Goal: Task Accomplishment & Management: Use online tool/utility

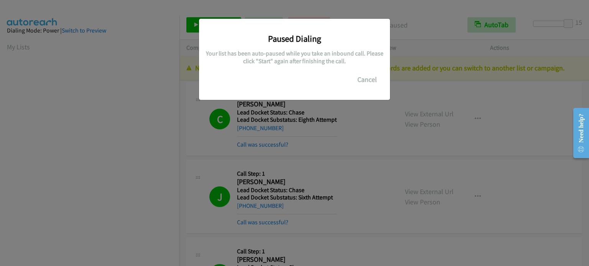
scroll to position [164, 0]
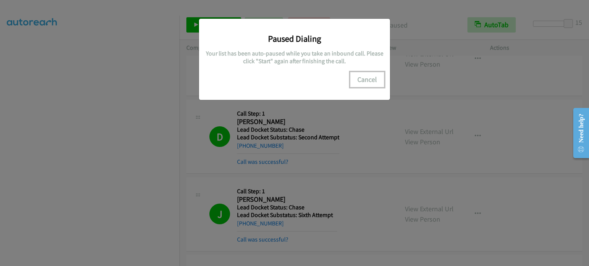
click at [360, 78] on button "Cancel" at bounding box center [367, 79] width 34 height 15
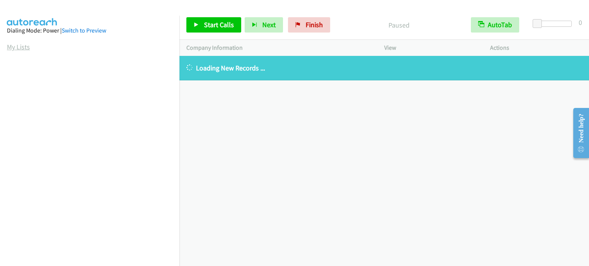
click at [17, 45] on link "My Lists" at bounding box center [18, 47] width 23 height 9
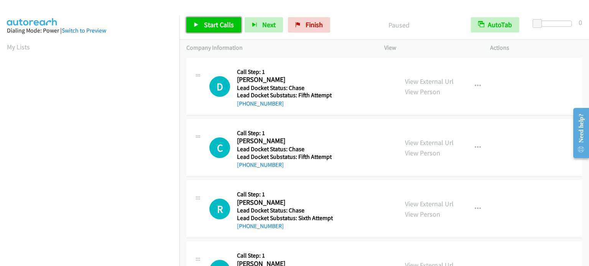
click at [212, 24] on span "Start Calls" at bounding box center [219, 24] width 30 height 9
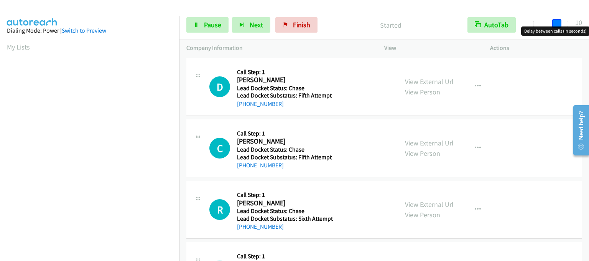
drag, startPoint x: 536, startPoint y: 26, endPoint x: 560, endPoint y: 26, distance: 23.4
click at [560, 26] on body "Start Calls Pause Next Finish Started AutoTab AutoTab 10 Company Information In…" at bounding box center [294, 18] width 589 height 36
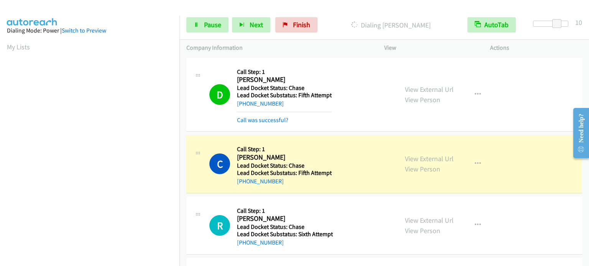
scroll to position [164, 0]
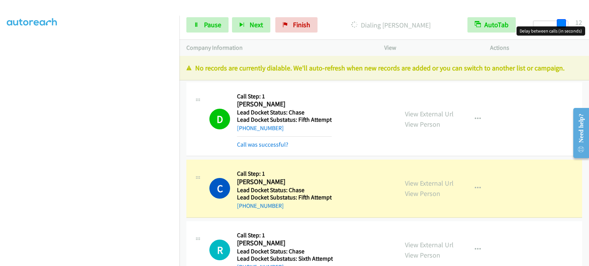
drag, startPoint x: 555, startPoint y: 25, endPoint x: 561, endPoint y: 25, distance: 5.4
click at [561, 25] on span at bounding box center [560, 23] width 9 height 9
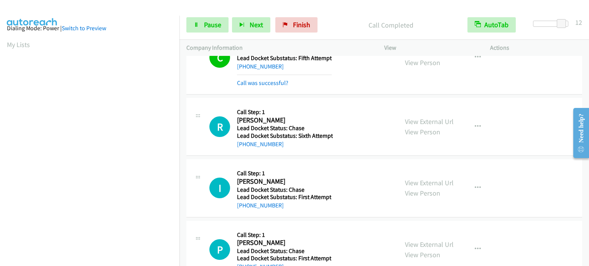
scroll to position [0, 0]
click at [239, 20] on button "Next" at bounding box center [251, 24] width 38 height 15
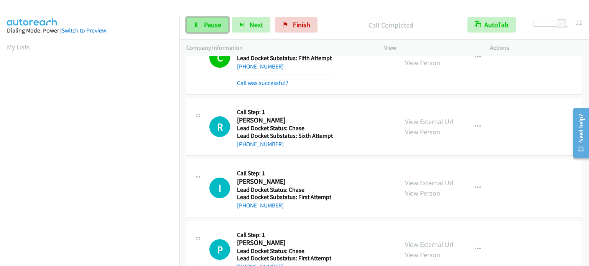
click at [218, 27] on span "Pause" at bounding box center [212, 24] width 17 height 9
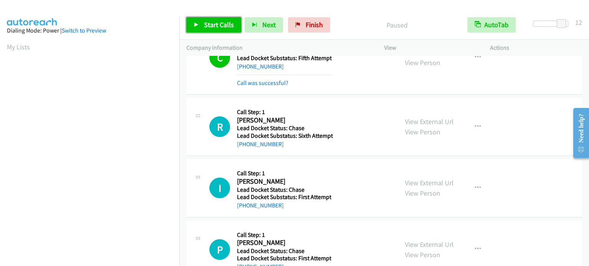
click at [219, 21] on span "Start Calls" at bounding box center [219, 24] width 30 height 9
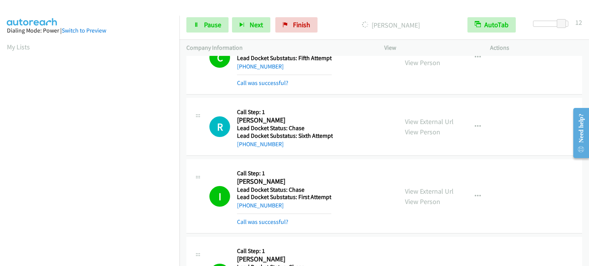
scroll to position [164, 0]
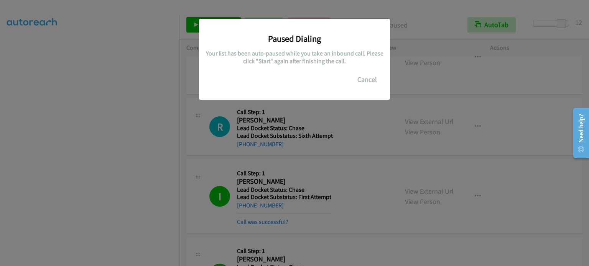
click at [363, 108] on div "Paused Dialing Your list has been auto-paused while you take an inbound call. P…" at bounding box center [294, 136] width 589 height 259
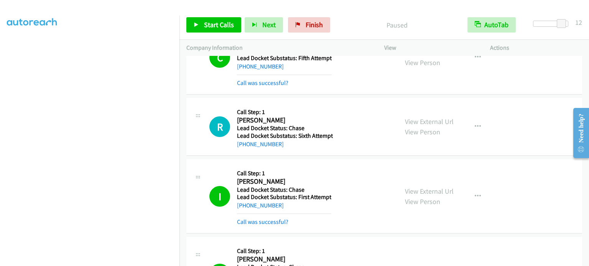
scroll to position [49, 0]
click at [204, 22] on span "Start Calls" at bounding box center [219, 24] width 30 height 9
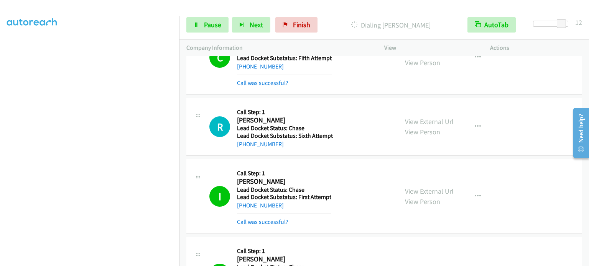
scroll to position [164, 0]
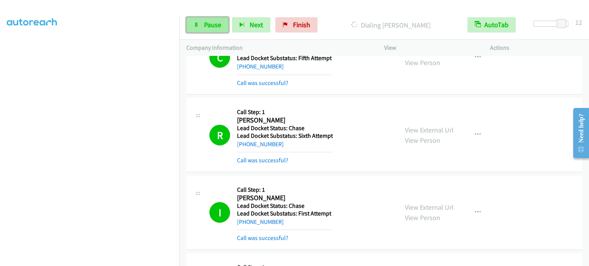
click at [213, 27] on span "Pause" at bounding box center [212, 24] width 17 height 9
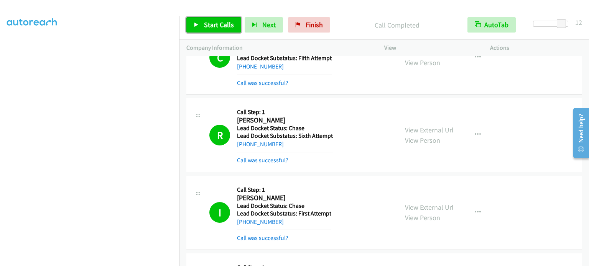
click at [208, 27] on span "Start Calls" at bounding box center [219, 24] width 30 height 9
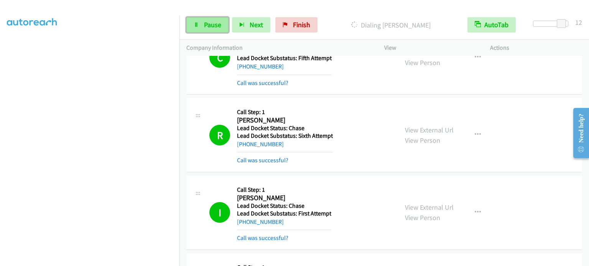
click at [212, 21] on span "Pause" at bounding box center [212, 24] width 17 height 9
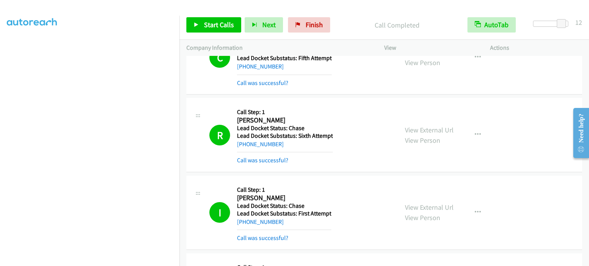
scroll to position [49, 0]
click at [220, 25] on span "Start Calls" at bounding box center [219, 24] width 30 height 9
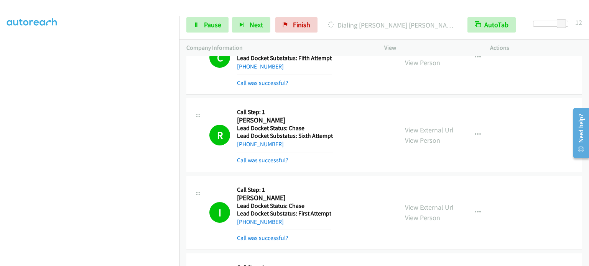
scroll to position [164, 0]
click at [213, 21] on span "Pause" at bounding box center [212, 24] width 17 height 9
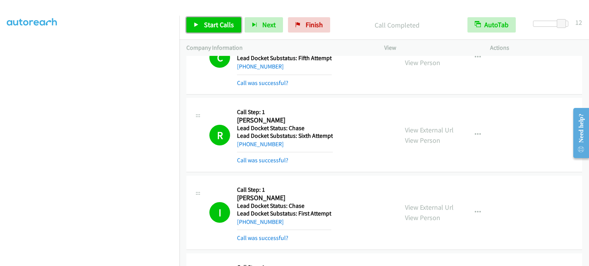
click at [209, 21] on span "Start Calls" at bounding box center [219, 24] width 30 height 9
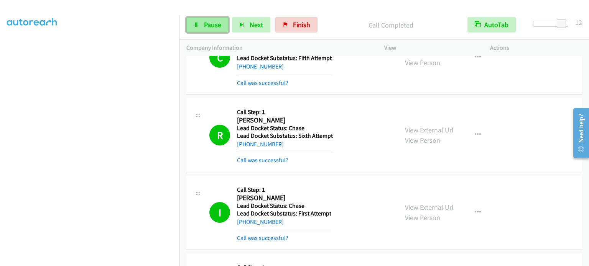
click at [212, 29] on span "Pause" at bounding box center [212, 24] width 17 height 9
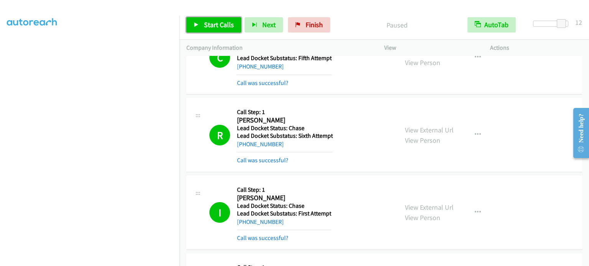
click at [199, 26] on link "Start Calls" at bounding box center [213, 24] width 55 height 15
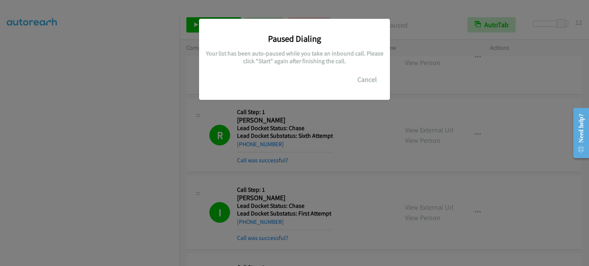
click at [212, 254] on div "Paused Dialing Your list has been auto-paused while you take an inbound call. P…" at bounding box center [294, 136] width 589 height 259
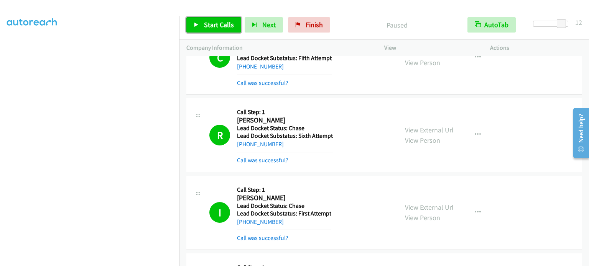
click at [218, 22] on span "Start Calls" at bounding box center [219, 24] width 30 height 9
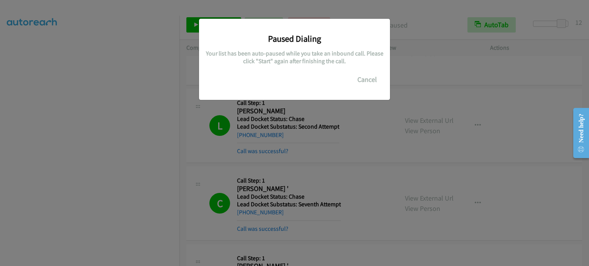
click at [190, 237] on div "Paused Dialing Your list has been auto-paused while you take an inbound call. P…" at bounding box center [294, 136] width 589 height 259
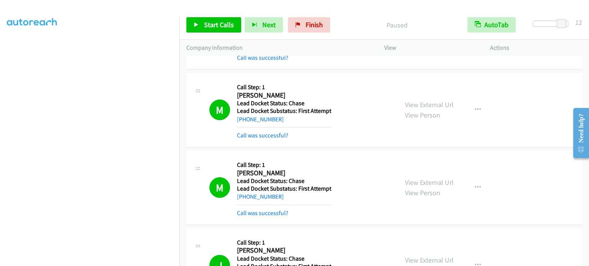
scroll to position [3717, 0]
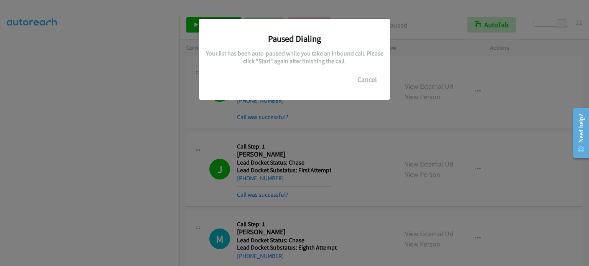
click at [195, 250] on div "Paused Dialing Your list has been auto-paused while you take an inbound call. P…" at bounding box center [294, 136] width 589 height 259
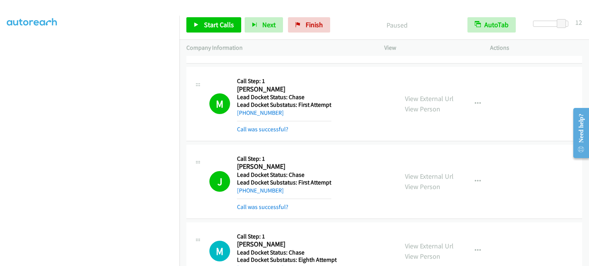
scroll to position [3630, 0]
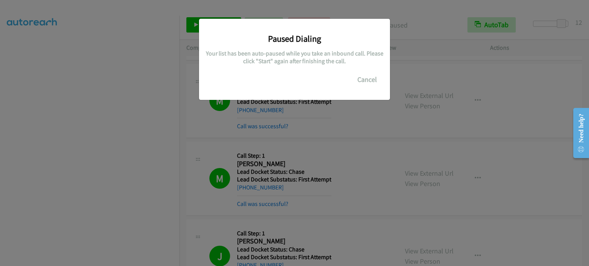
click at [190, 250] on div "Paused Dialing Your list has been auto-paused while you take an inbound call. P…" at bounding box center [294, 136] width 589 height 259
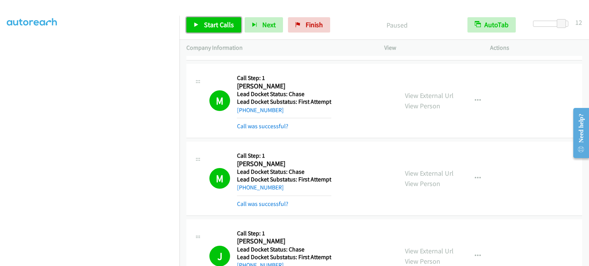
click at [209, 23] on span "Start Calls" at bounding box center [219, 24] width 30 height 9
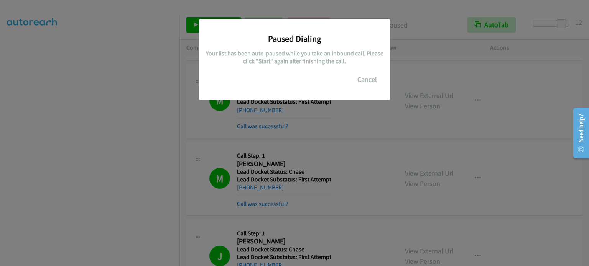
click at [84, 171] on div "Paused Dialing Your list has been auto-paused while you take an inbound call. P…" at bounding box center [294, 136] width 589 height 259
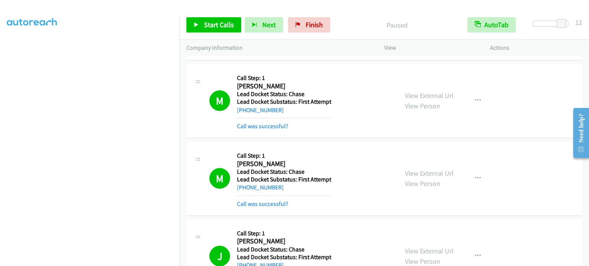
scroll to position [49, 0]
click at [197, 25] on icon at bounding box center [196, 25] width 5 height 5
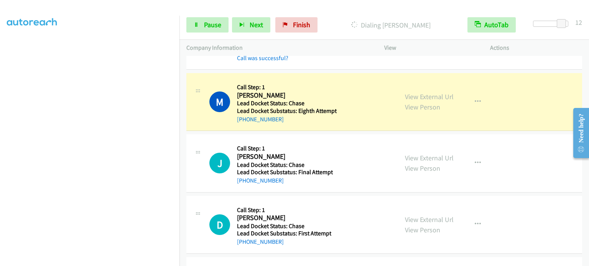
scroll to position [3869, 0]
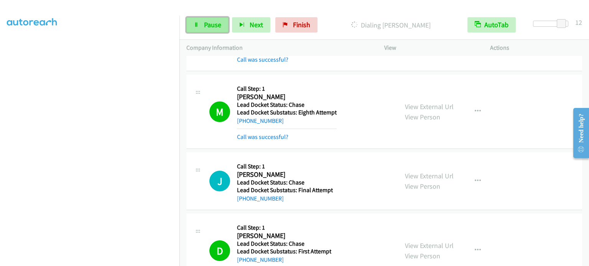
click at [208, 21] on span "Pause" at bounding box center [212, 24] width 17 height 9
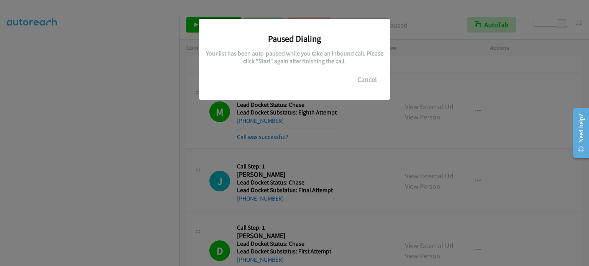
click at [175, 172] on div "Paused Dialing Your list has been auto-paused while you take an inbound call. P…" at bounding box center [294, 136] width 589 height 259
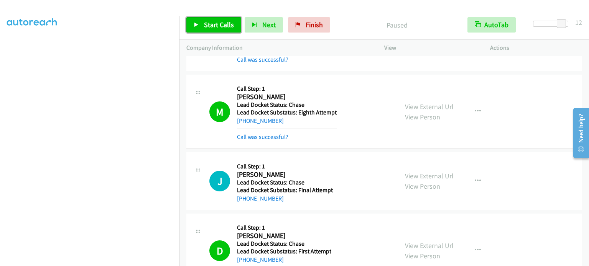
click at [218, 20] on span "Start Calls" at bounding box center [219, 24] width 30 height 9
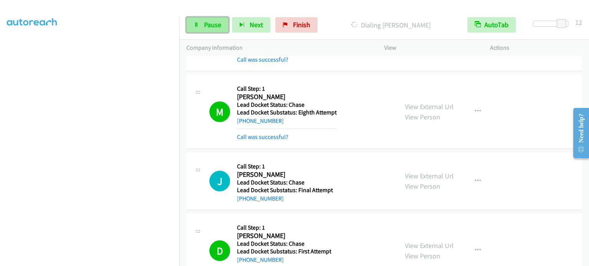
click at [200, 25] on link "Pause" at bounding box center [207, 24] width 42 height 15
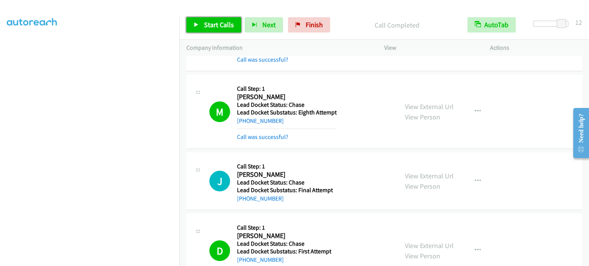
click at [207, 22] on span "Start Calls" at bounding box center [219, 24] width 30 height 9
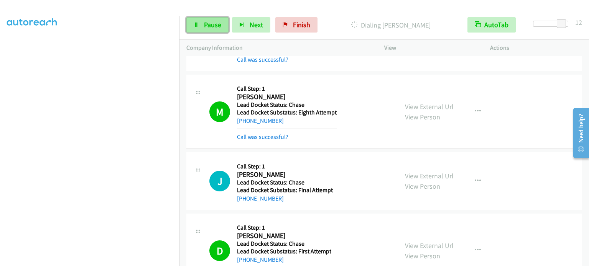
click at [207, 20] on span "Pause" at bounding box center [212, 24] width 17 height 9
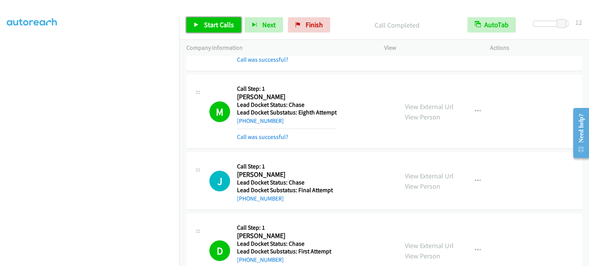
click at [221, 27] on span "Start Calls" at bounding box center [219, 24] width 30 height 9
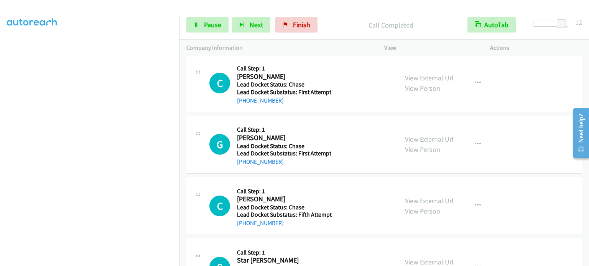
scroll to position [5302, 0]
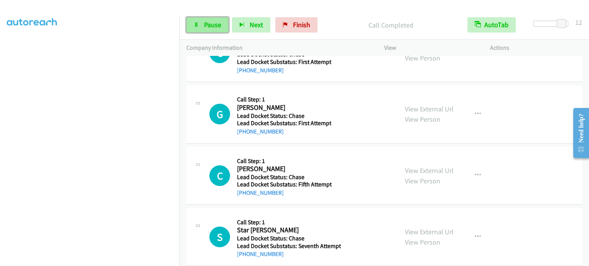
click at [217, 26] on span "Pause" at bounding box center [212, 24] width 17 height 9
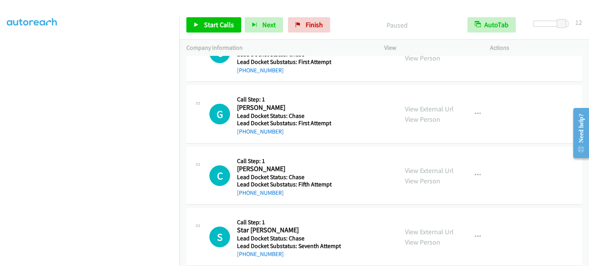
scroll to position [0, 0]
click at [15, 44] on link "My Lists" at bounding box center [18, 47] width 23 height 9
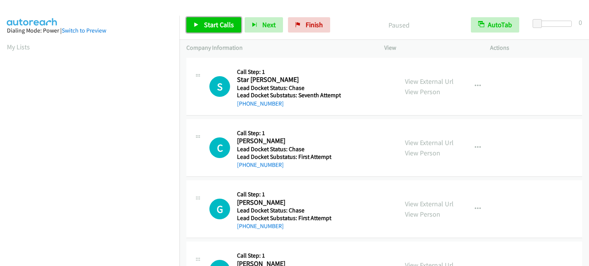
click at [212, 23] on span "Start Calls" at bounding box center [219, 24] width 30 height 9
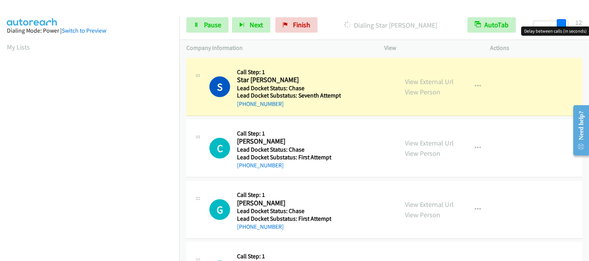
drag, startPoint x: 538, startPoint y: 22, endPoint x: 565, endPoint y: 25, distance: 27.0
click at [565, 25] on span at bounding box center [560, 23] width 9 height 9
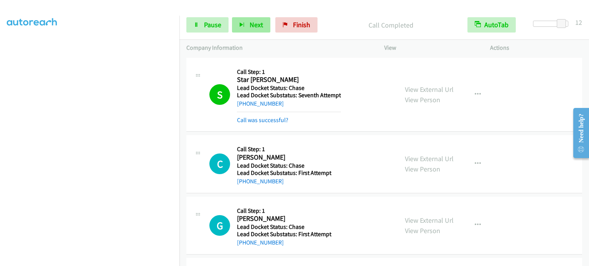
scroll to position [87, 0]
click at [252, 23] on span "Next" at bounding box center [255, 24] width 13 height 9
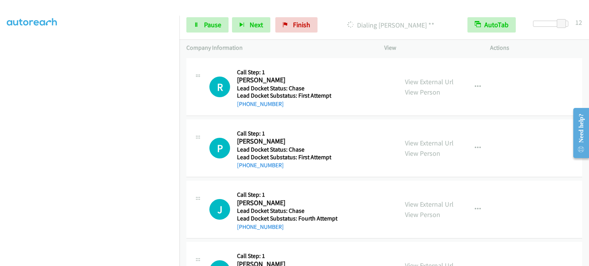
scroll to position [494, 0]
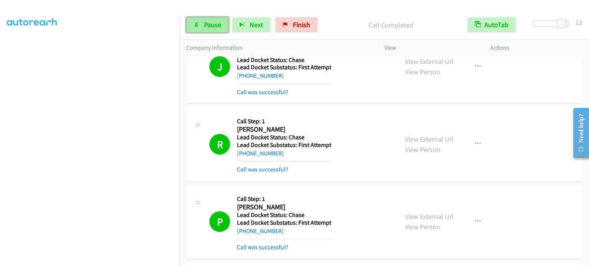
click at [211, 29] on span "Pause" at bounding box center [212, 24] width 17 height 9
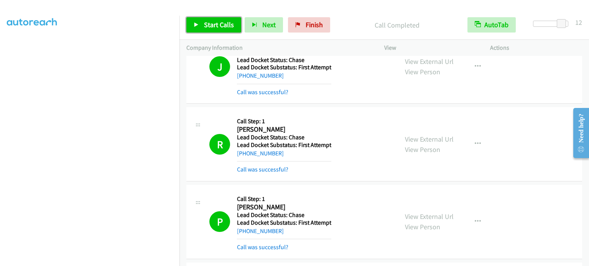
click at [216, 27] on span "Start Calls" at bounding box center [219, 24] width 30 height 9
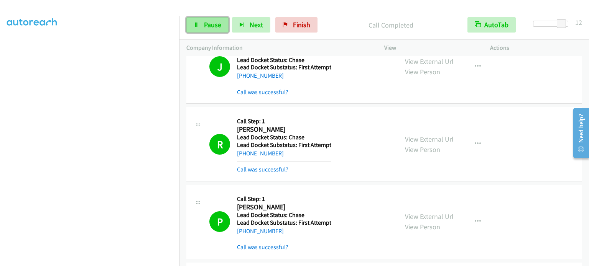
click at [212, 23] on span "Pause" at bounding box center [212, 24] width 17 height 9
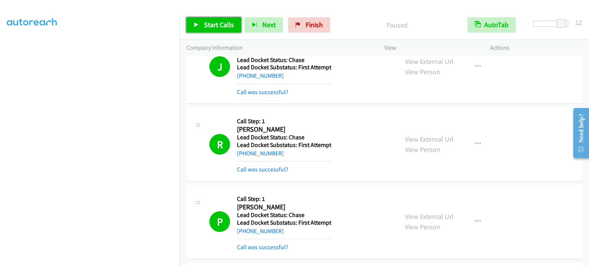
click at [210, 27] on span "Start Calls" at bounding box center [219, 24] width 30 height 9
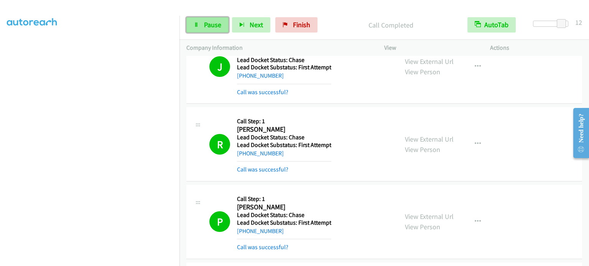
click at [201, 26] on link "Pause" at bounding box center [207, 24] width 42 height 15
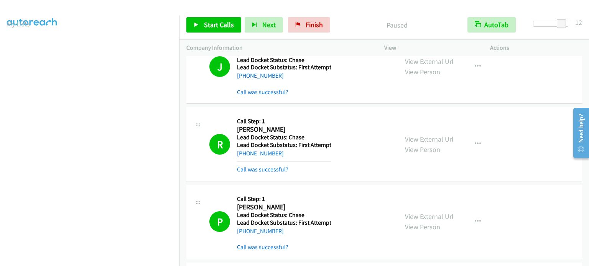
scroll to position [0, 0]
click at [26, 47] on link "My Lists" at bounding box center [18, 47] width 23 height 9
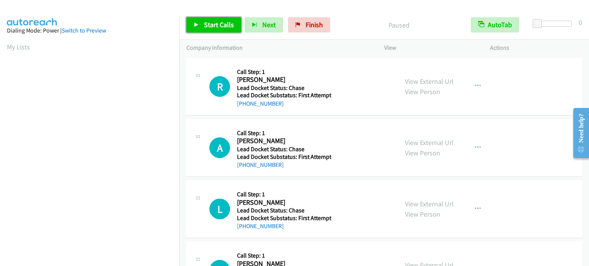
click at [201, 22] on link "Start Calls" at bounding box center [213, 24] width 55 height 15
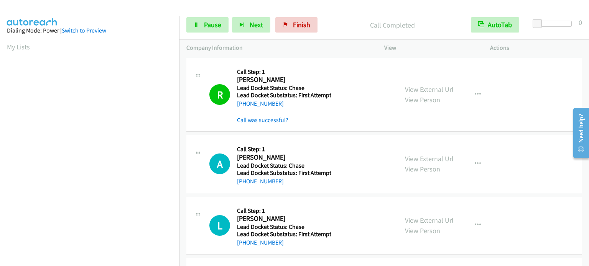
scroll to position [164, 0]
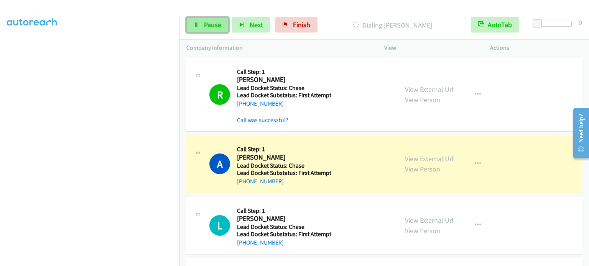
click at [219, 25] on span "Pause" at bounding box center [212, 24] width 17 height 9
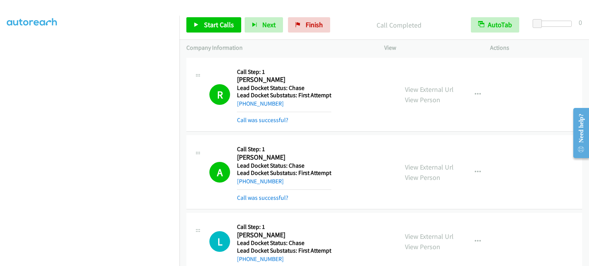
scroll to position [49, 0]
drag, startPoint x: 297, startPoint y: 25, endPoint x: 331, endPoint y: 21, distance: 33.9
click at [297, 25] on icon at bounding box center [297, 25] width 5 height 5
